Goal: Information Seeking & Learning: Check status

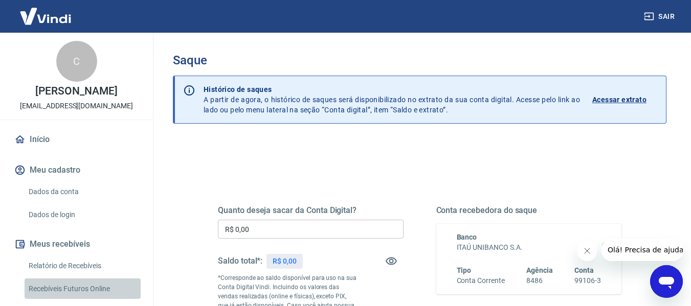
click at [89, 296] on link "Recebíveis Futuros Online" at bounding box center [83, 289] width 116 height 21
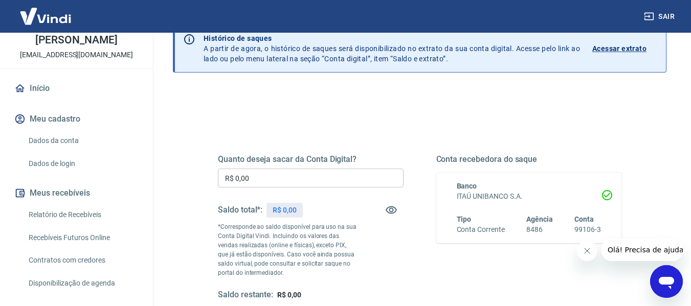
scroll to position [102, 0]
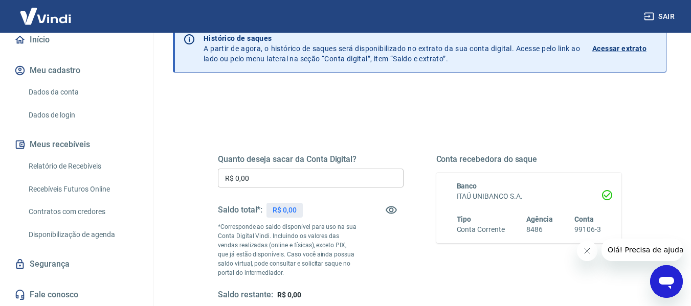
click at [80, 173] on link "Relatório de Recebíveis" at bounding box center [83, 166] width 116 height 21
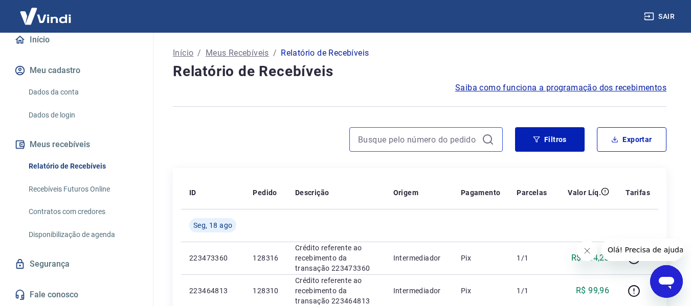
click at [444, 142] on input at bounding box center [418, 139] width 120 height 15
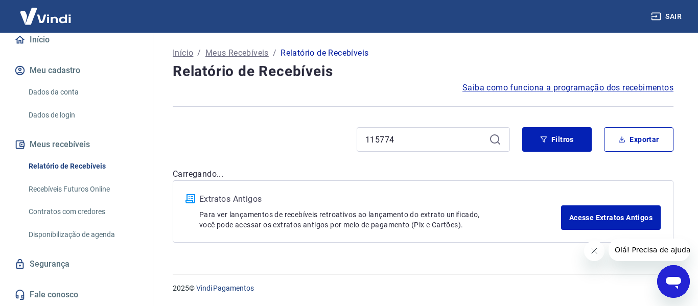
click at [488, 138] on div "115774" at bounding box center [433, 139] width 153 height 25
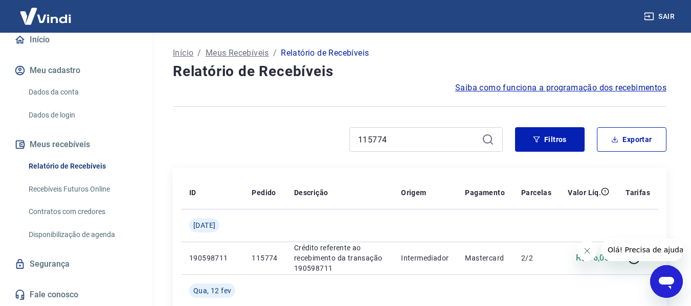
click at [492, 139] on icon at bounding box center [488, 139] width 12 height 12
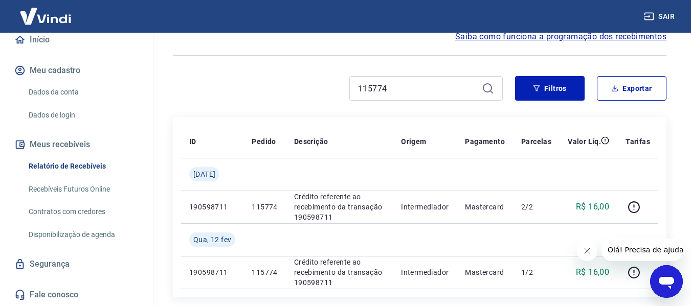
scroll to position [102, 0]
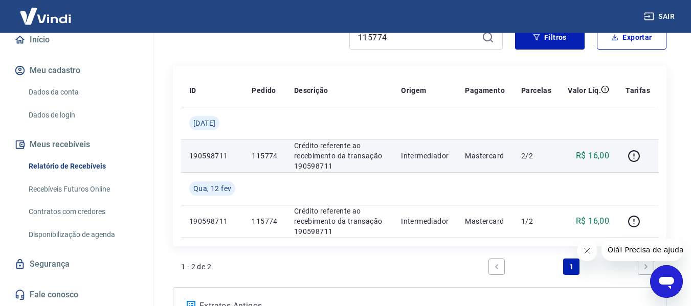
click at [196, 155] on p "190598711" at bounding box center [212, 156] width 46 height 10
click at [277, 151] on p "115774" at bounding box center [265, 156] width 26 height 10
click at [373, 153] on p "Crédito referente ao recebimento da transação 190598711" at bounding box center [339, 156] width 90 height 31
click at [420, 157] on p "Intermediador" at bounding box center [425, 156] width 48 height 10
click at [497, 165] on td "Mastercard" at bounding box center [485, 156] width 56 height 33
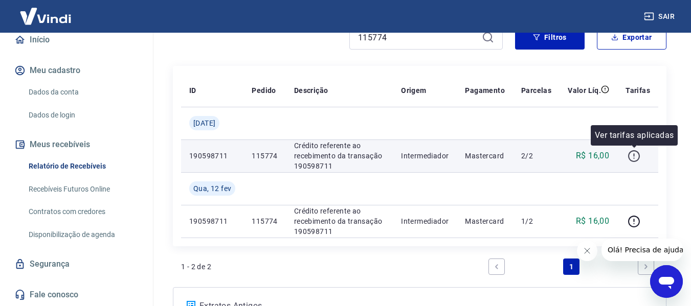
click at [637, 152] on icon "button" at bounding box center [633, 156] width 13 height 13
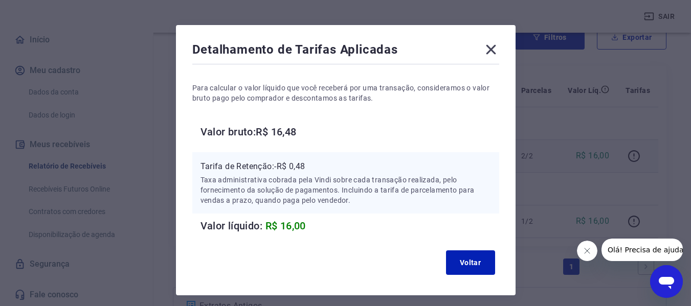
scroll to position [0, 0]
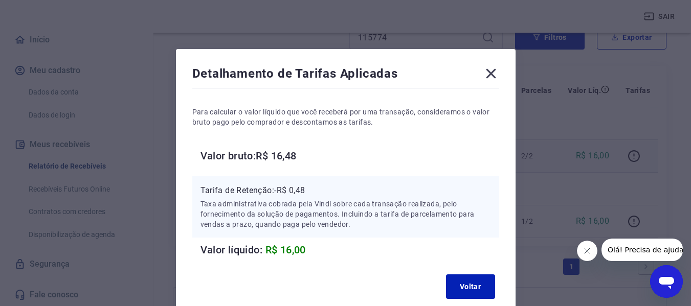
click at [491, 73] on icon at bounding box center [491, 74] width 10 height 10
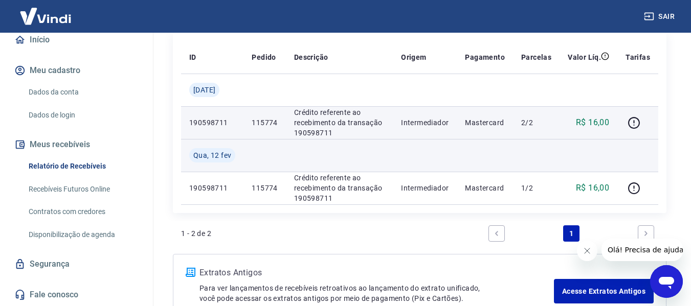
scroll to position [153, 0]
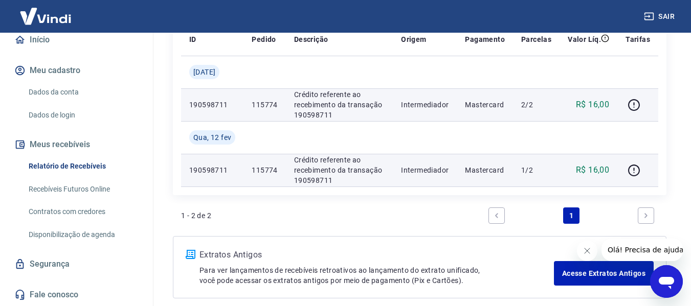
click at [208, 166] on p "190598711" at bounding box center [212, 170] width 46 height 10
click at [209, 172] on p "190598711" at bounding box center [212, 170] width 46 height 10
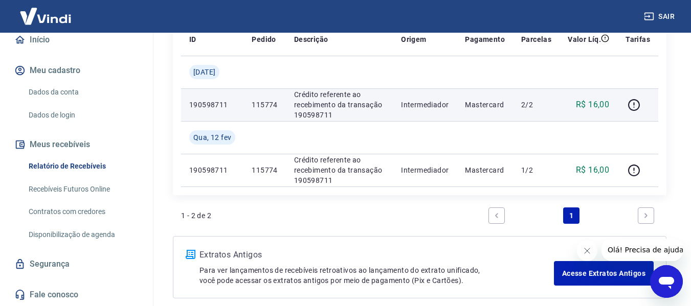
click at [209, 106] on p "190598711" at bounding box center [212, 105] width 46 height 10
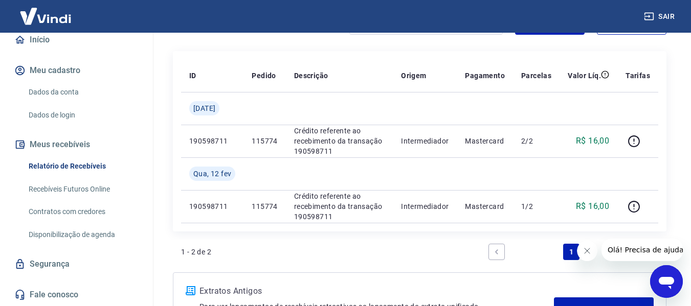
scroll to position [100, 0]
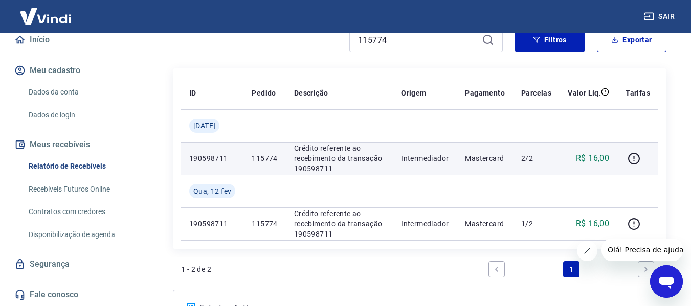
click at [335, 155] on p "Crédito referente ao recebimento da transação 190598711" at bounding box center [339, 158] width 90 height 31
click at [358, 161] on p "Crédito referente ao recebimento da transação 190598711" at bounding box center [339, 158] width 90 height 31
click at [425, 155] on p "Intermediador" at bounding box center [425, 158] width 48 height 10
click at [504, 160] on p "Mastercard" at bounding box center [485, 158] width 40 height 10
click at [529, 160] on p "2/2" at bounding box center [536, 158] width 30 height 10
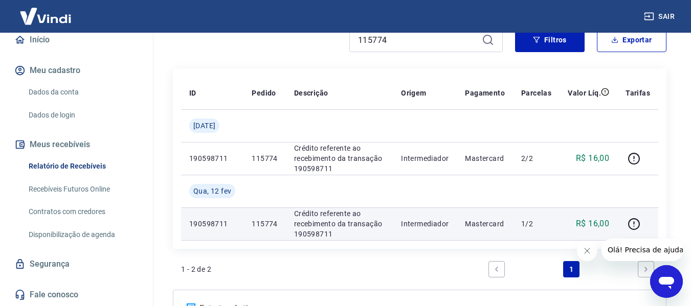
click at [525, 220] on p "1/2" at bounding box center [536, 224] width 30 height 10
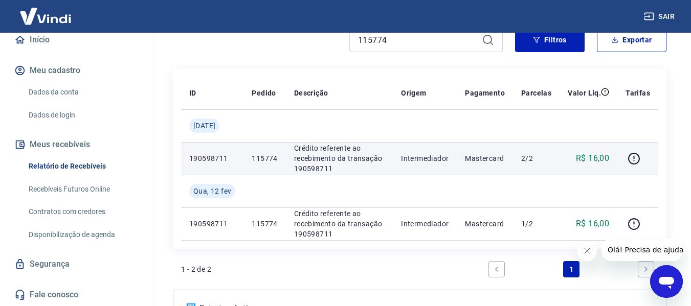
click at [596, 161] on p "R$ 16,00" at bounding box center [592, 158] width 33 height 12
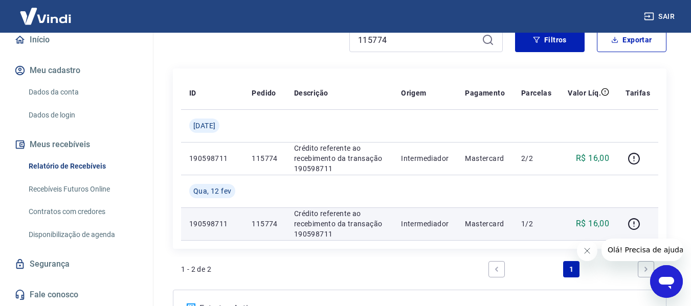
click at [603, 222] on p "R$ 16,00" at bounding box center [592, 224] width 33 height 12
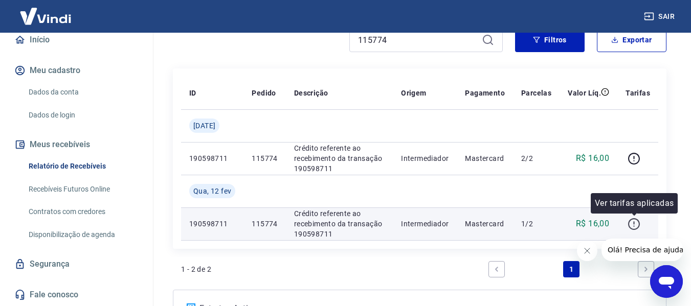
click at [632, 227] on icon "button" at bounding box center [633, 224] width 13 height 13
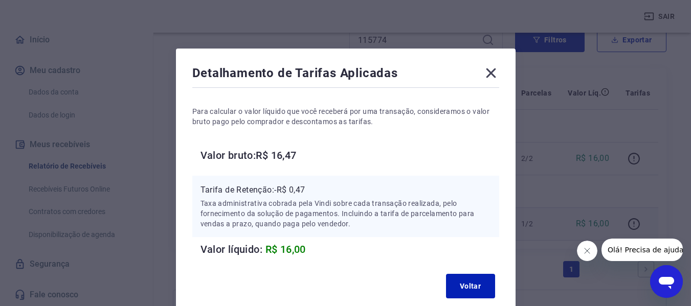
scroll to position [0, 0]
click at [491, 73] on icon at bounding box center [491, 74] width 10 height 10
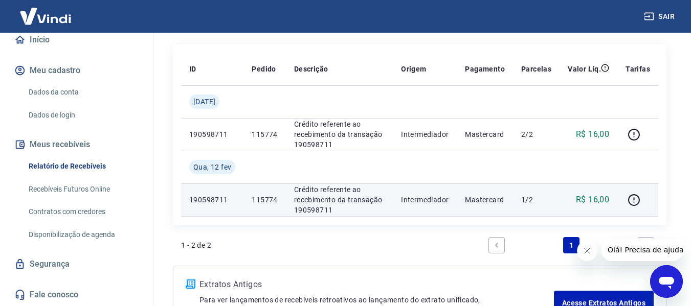
scroll to position [100, 0]
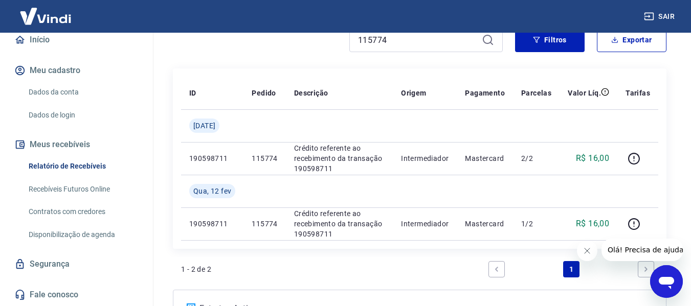
click at [589, 251] on icon "Fechar mensagem da empresa" at bounding box center [586, 251] width 8 height 8
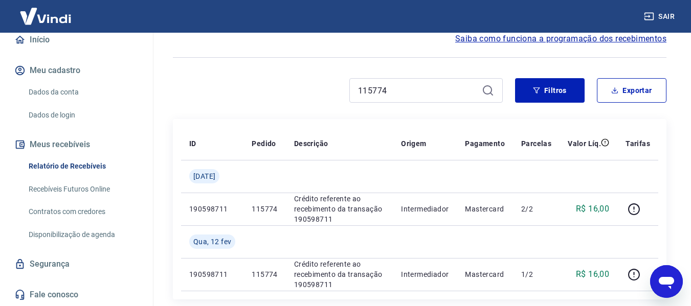
scroll to position [0, 0]
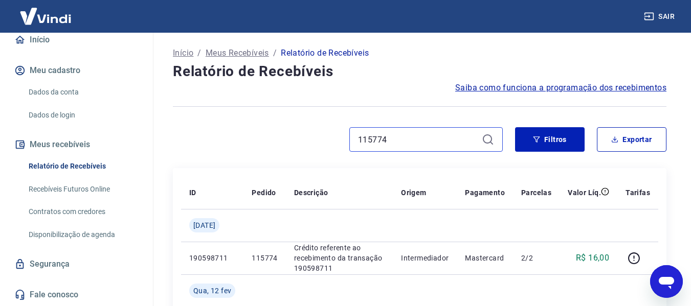
click at [394, 143] on input "115774" at bounding box center [418, 139] width 120 height 15
type input "117796"
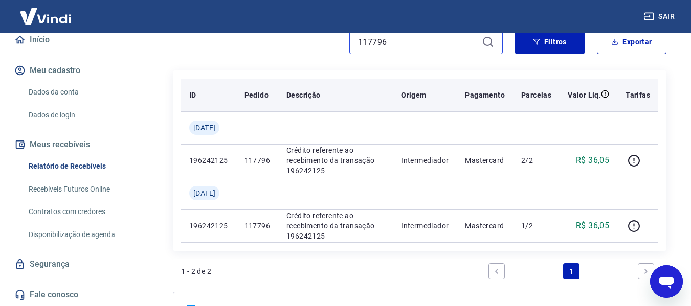
scroll to position [153, 0]
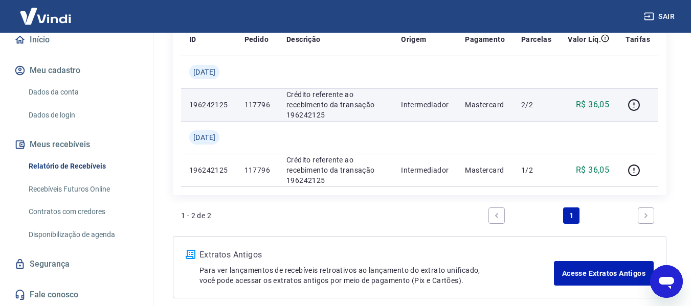
click at [597, 106] on p "R$ 36,05" at bounding box center [592, 105] width 33 height 12
click at [636, 106] on icon "button" at bounding box center [633, 105] width 13 height 13
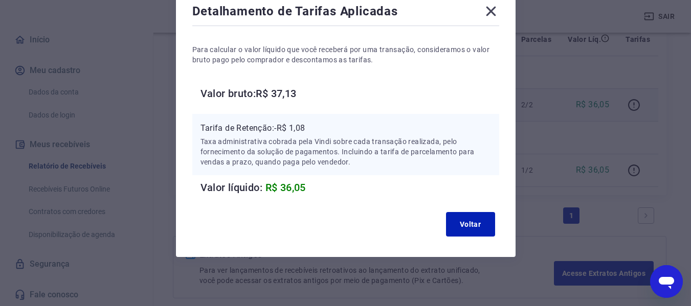
scroll to position [0, 0]
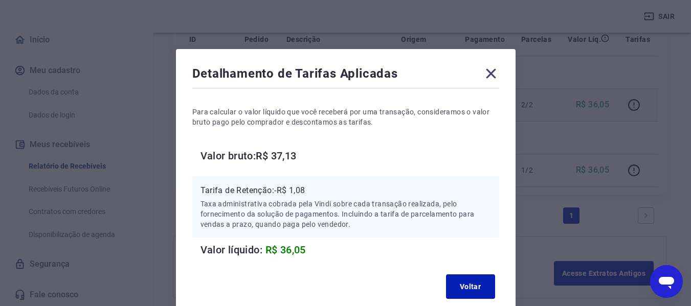
click at [489, 75] on icon at bounding box center [491, 74] width 10 height 10
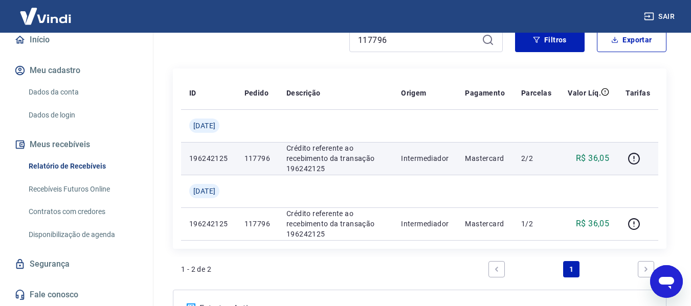
scroll to position [151, 0]
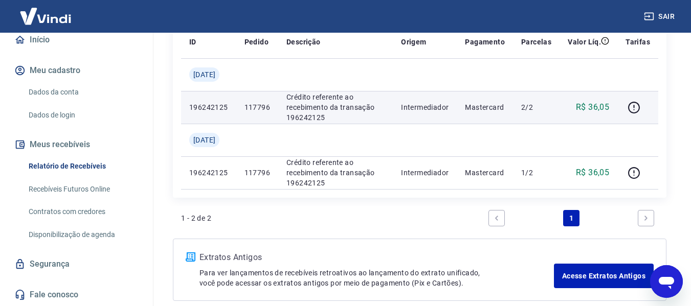
click at [334, 111] on p "Crédito referente ao recebimento da transação 196242125" at bounding box center [335, 107] width 98 height 31
click at [327, 108] on p "Crédito referente ao recebimento da transação 196242125" at bounding box center [335, 107] width 98 height 31
click at [332, 120] on p "Crédito referente ao recebimento da transação 196242125" at bounding box center [335, 107] width 98 height 31
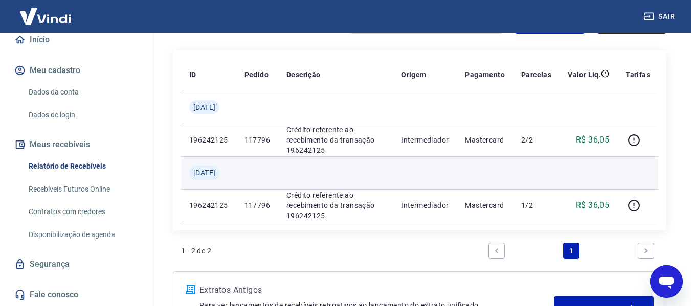
scroll to position [100, 0]
